Goal: Transaction & Acquisition: Purchase product/service

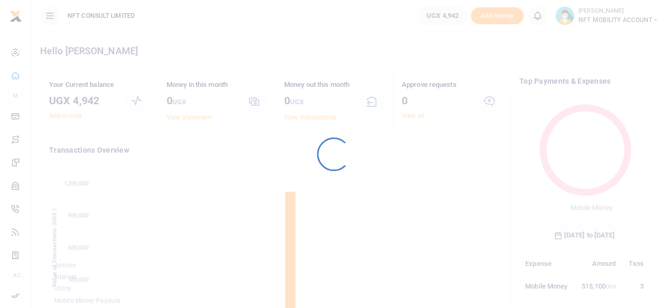
scroll to position [140, 122]
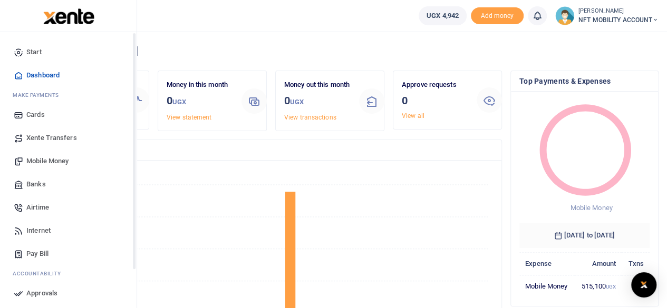
click at [43, 160] on span "Mobile Money" at bounding box center [47, 161] width 42 height 11
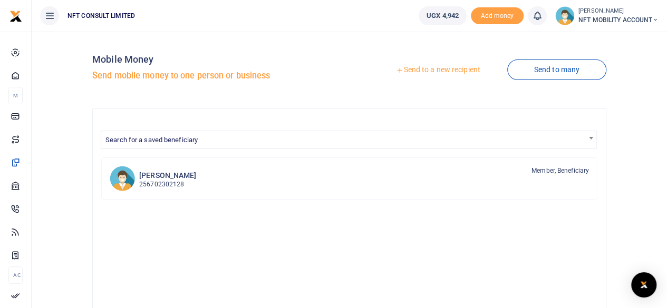
click at [445, 71] on div at bounding box center [333, 154] width 667 height 308
click at [436, 67] on link "Send to a new recipient" at bounding box center [438, 70] width 138 height 19
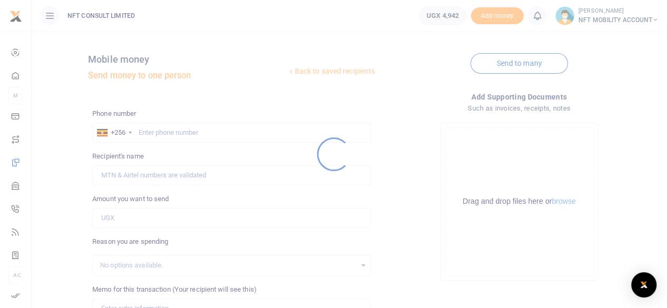
click at [163, 133] on div at bounding box center [333, 154] width 667 height 308
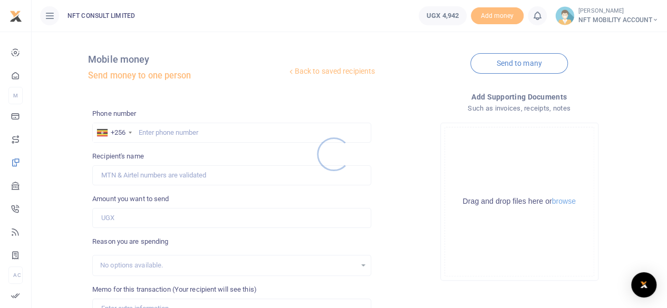
click at [162, 134] on div at bounding box center [333, 154] width 667 height 308
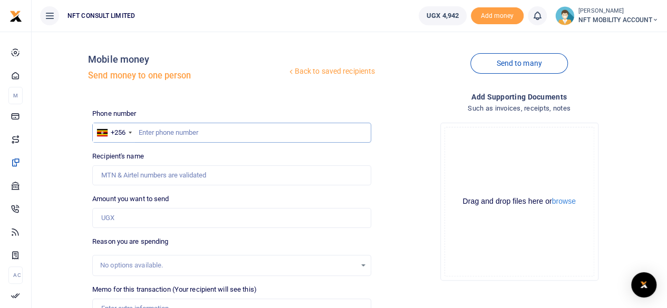
click at [152, 136] on input "text" at bounding box center [231, 133] width 279 height 20
type input "702816546"
type input "Patrick Okwii"
type input "702816546"
